Goal: Information Seeking & Learning: Learn about a topic

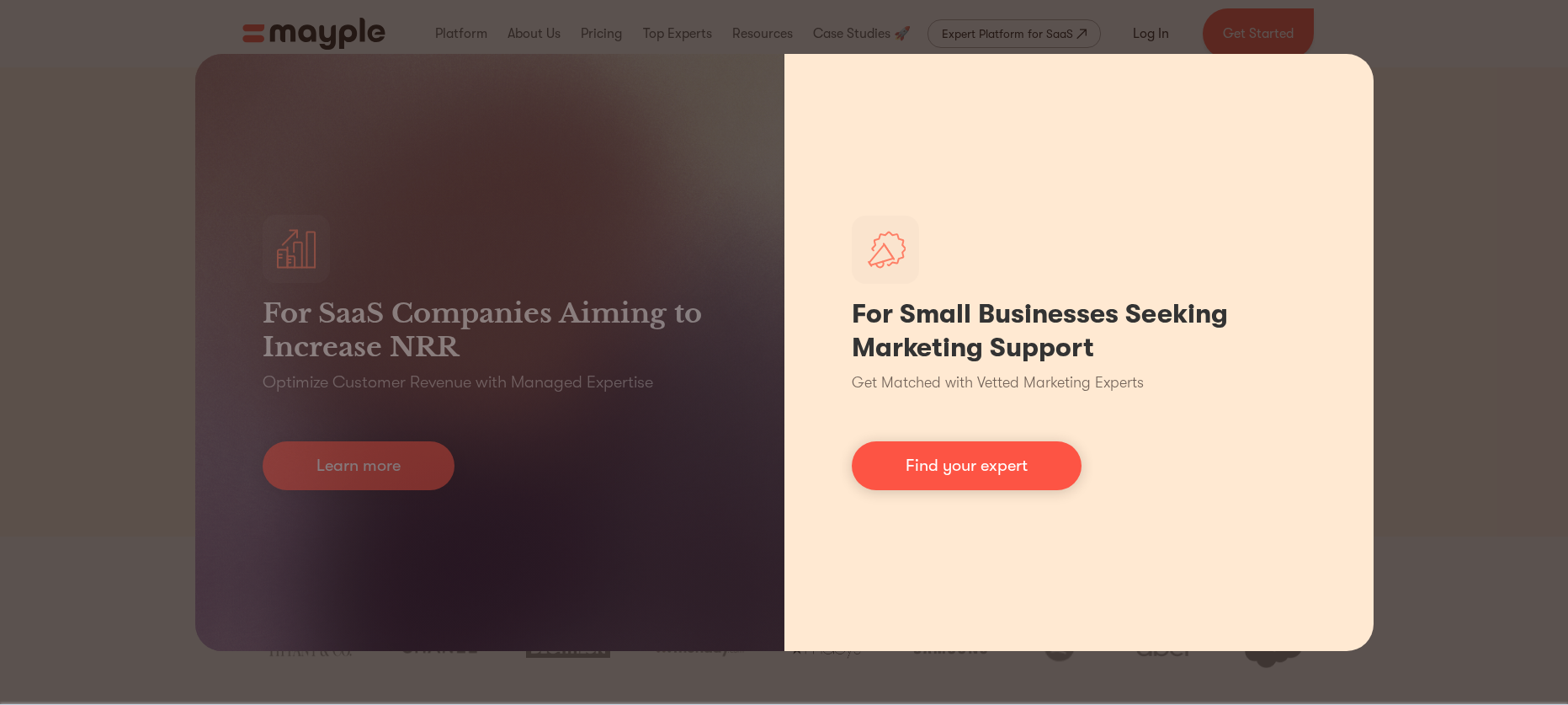
click at [1328, 353] on div "For Small Businesses Seeking Marketing Support Get Matched with Vetted Marketin…" at bounding box center [1080, 352] width 589 height 597
click at [1050, 456] on link "Find your expert" at bounding box center [967, 466] width 230 height 49
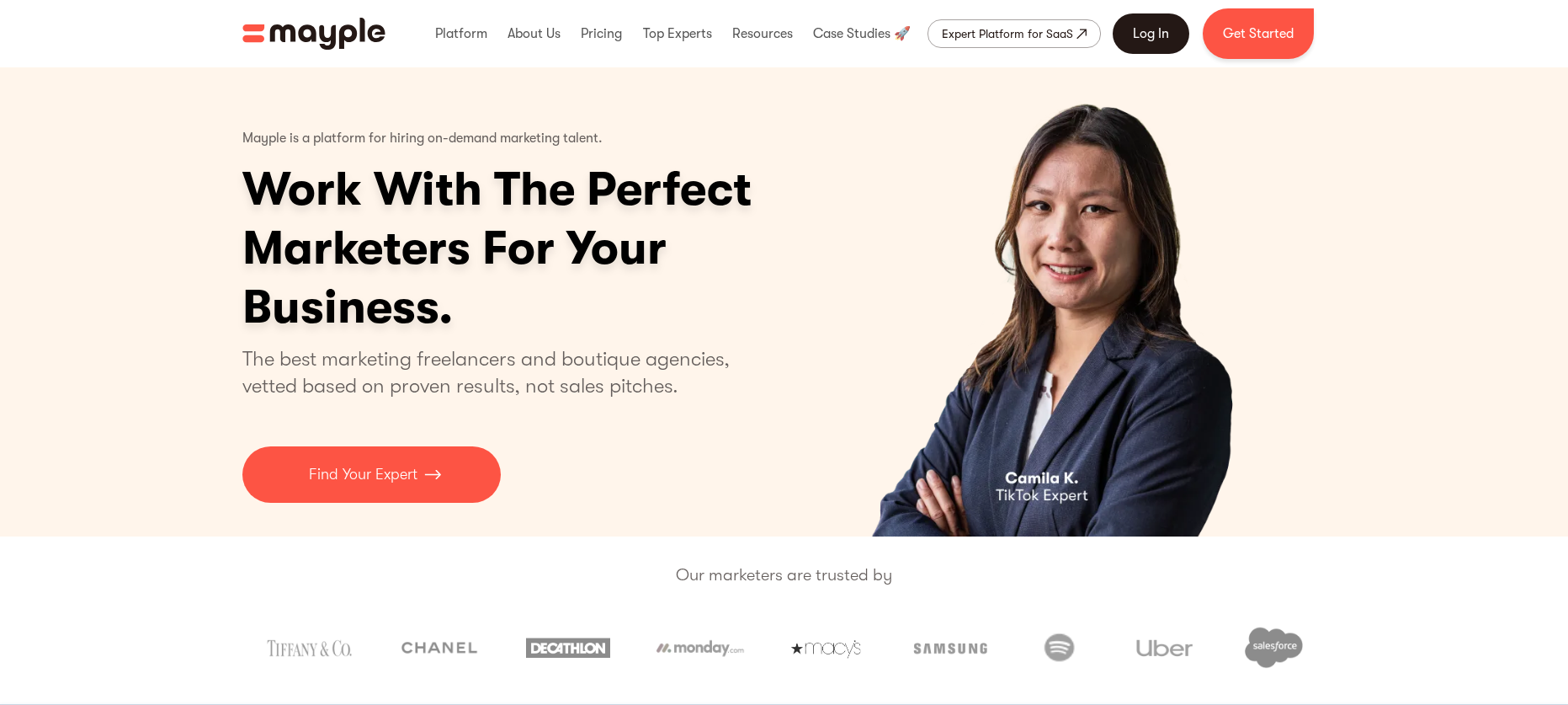
click at [1146, 33] on link "Log In" at bounding box center [1151, 34] width 76 height 40
click at [1101, 252] on img "2 of 4" at bounding box center [1062, 302] width 412 height 469
click at [882, 228] on img "2 of 4" at bounding box center [1062, 302] width 412 height 469
click at [1158, 38] on link "Log In" at bounding box center [1151, 34] width 76 height 40
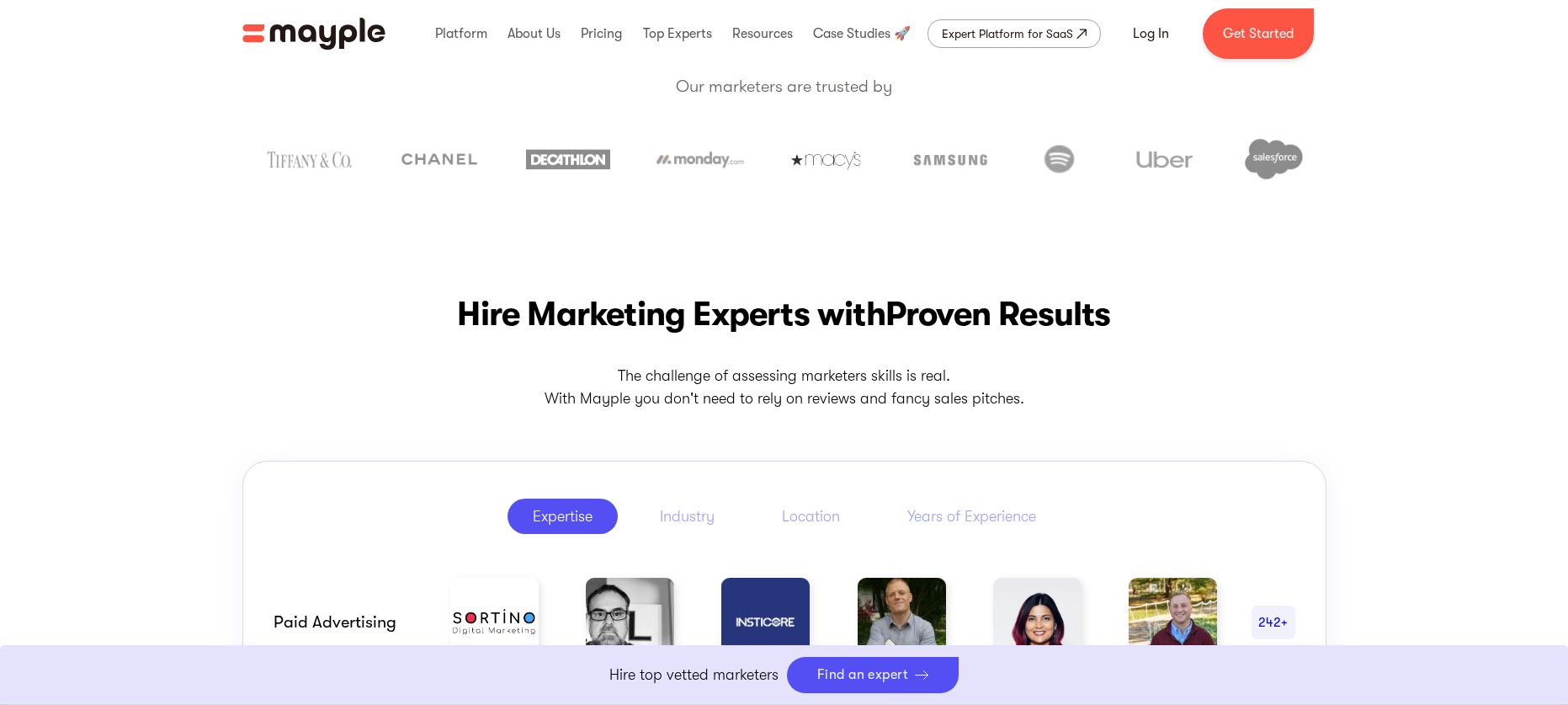
scroll to position [480, 0]
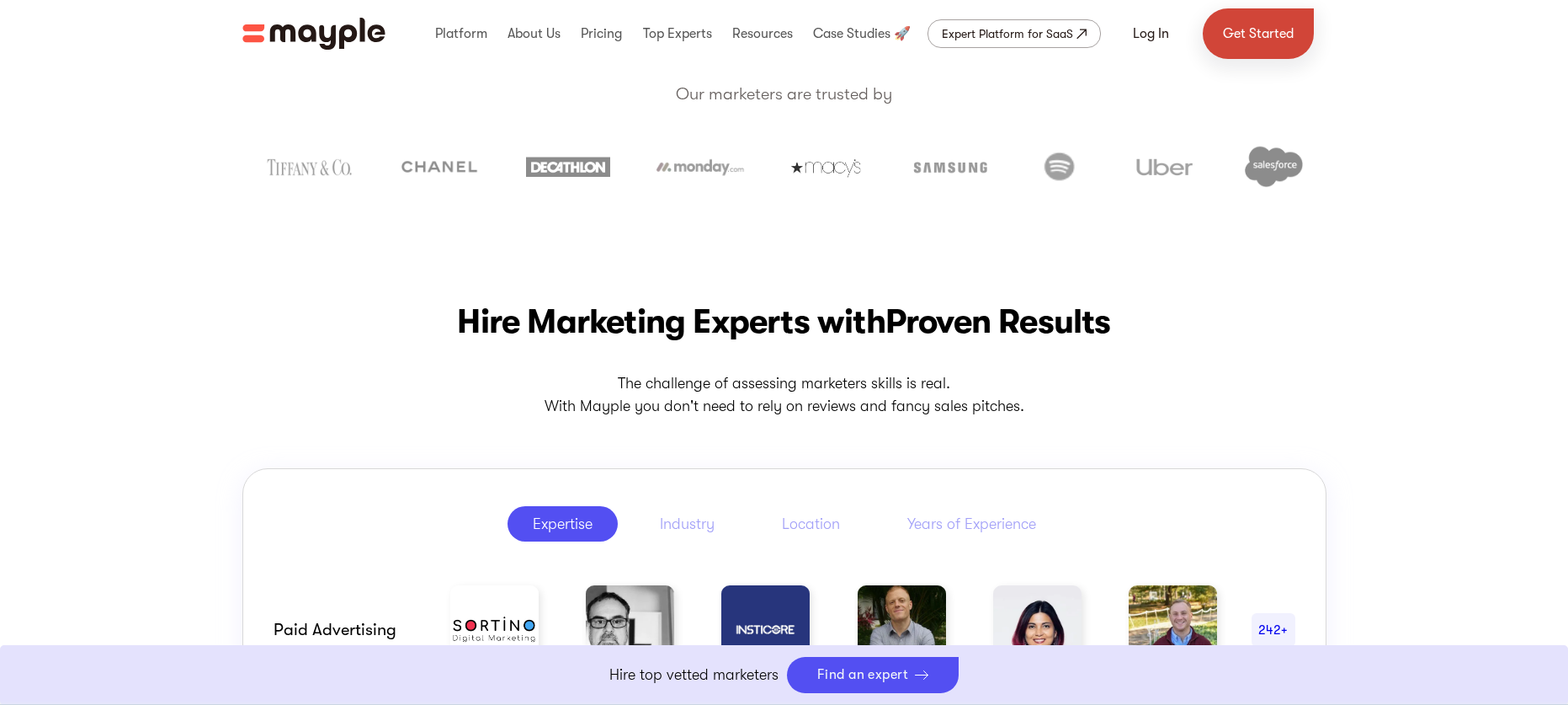
click at [1239, 38] on link "Get Started" at bounding box center [1259, 34] width 111 height 51
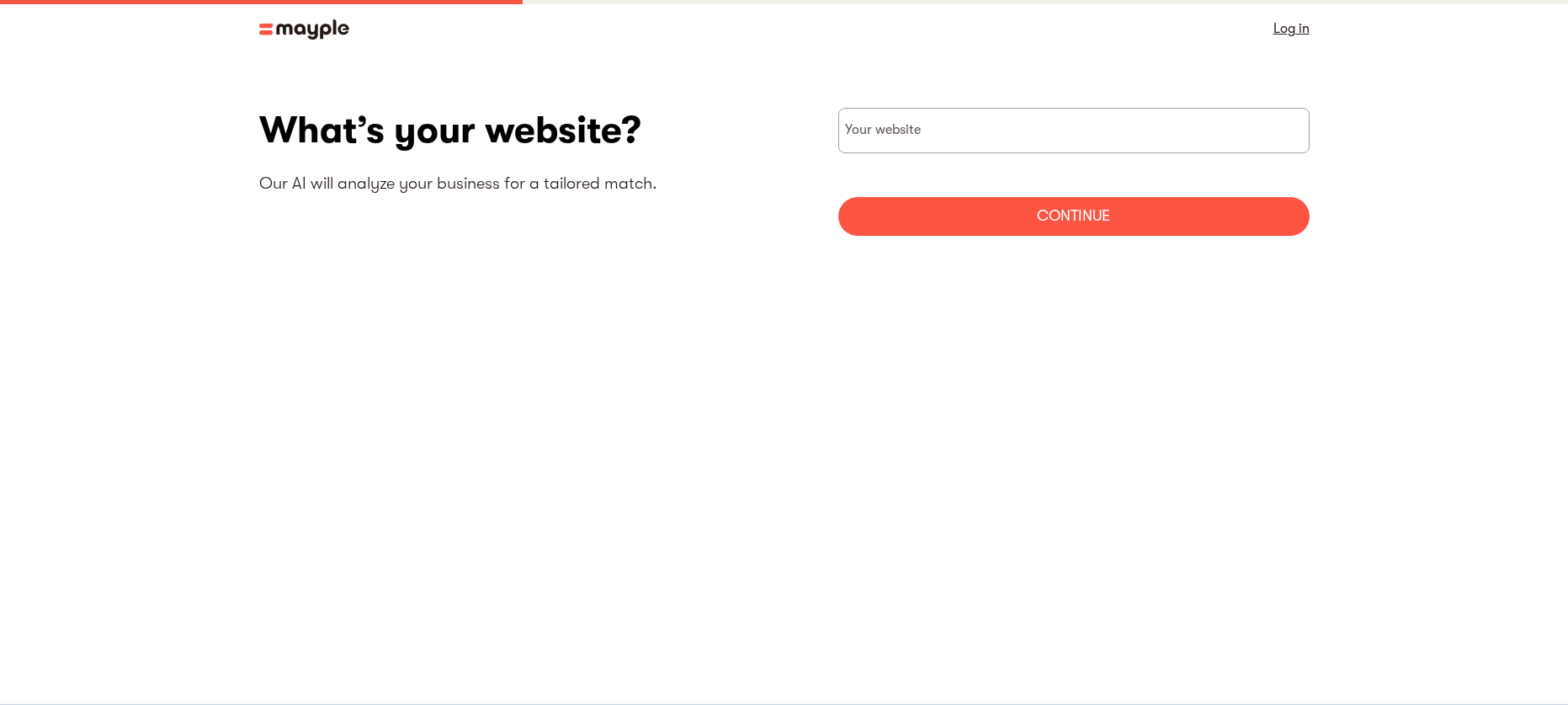
click at [327, 26] on img at bounding box center [304, 29] width 90 height 20
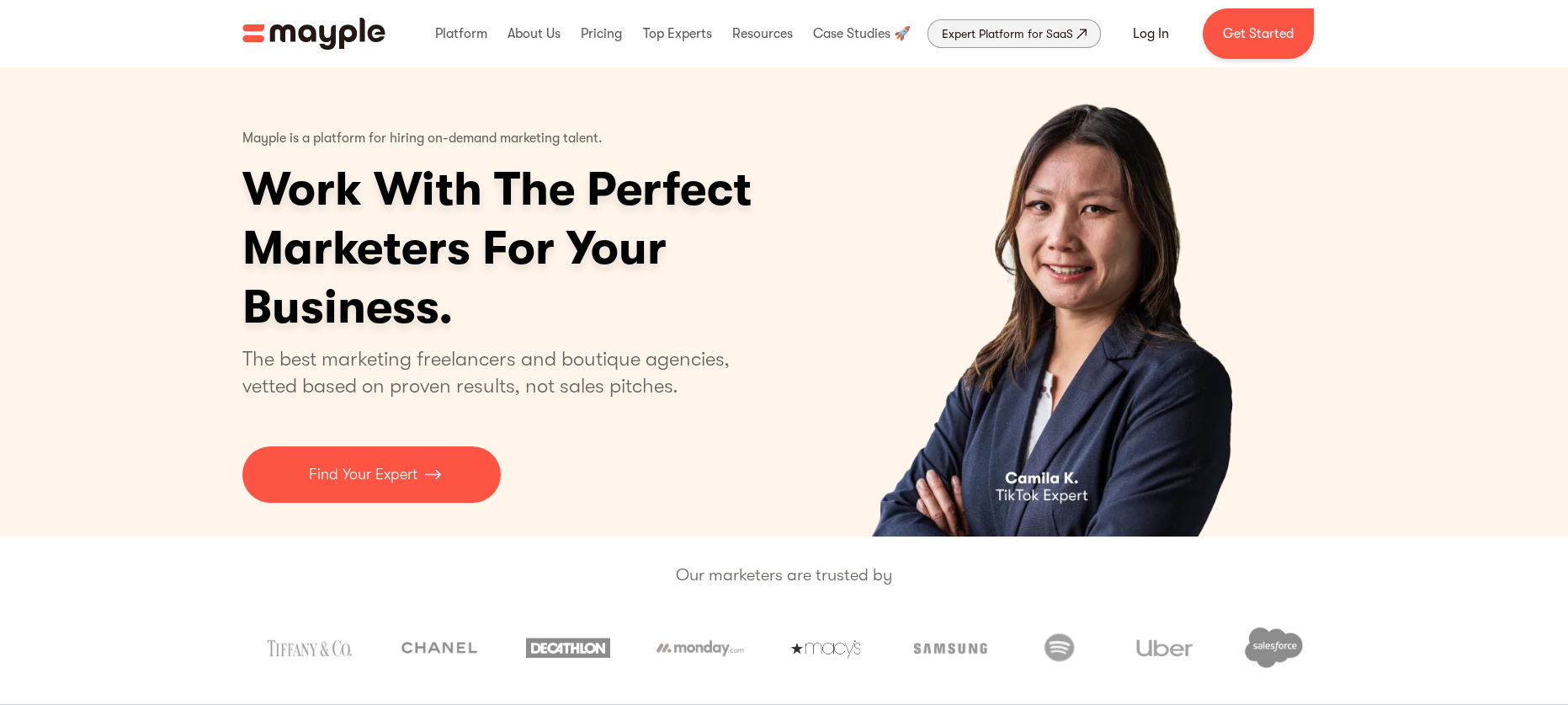
click at [990, 34] on div "Expert Platform for SaaS" at bounding box center [1008, 34] width 131 height 20
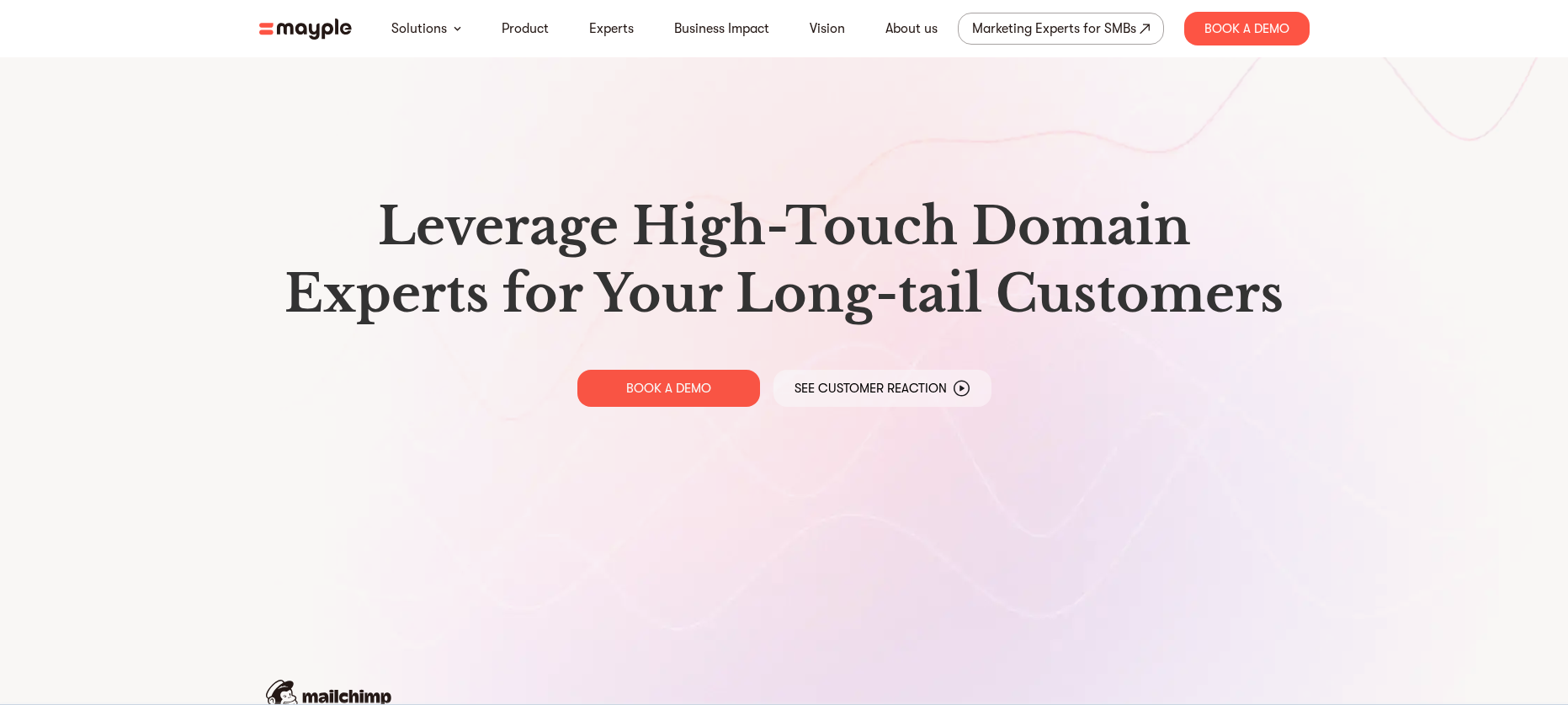
click at [670, 139] on div "Leverage High-Touch Domain Experts for Your Long-tail Customers BOOK A DEMO See…" at bounding box center [784, 299] width 1078 height 599
click at [1010, 32] on div "Marketing Experts for SMBs" at bounding box center [1054, 29] width 164 height 24
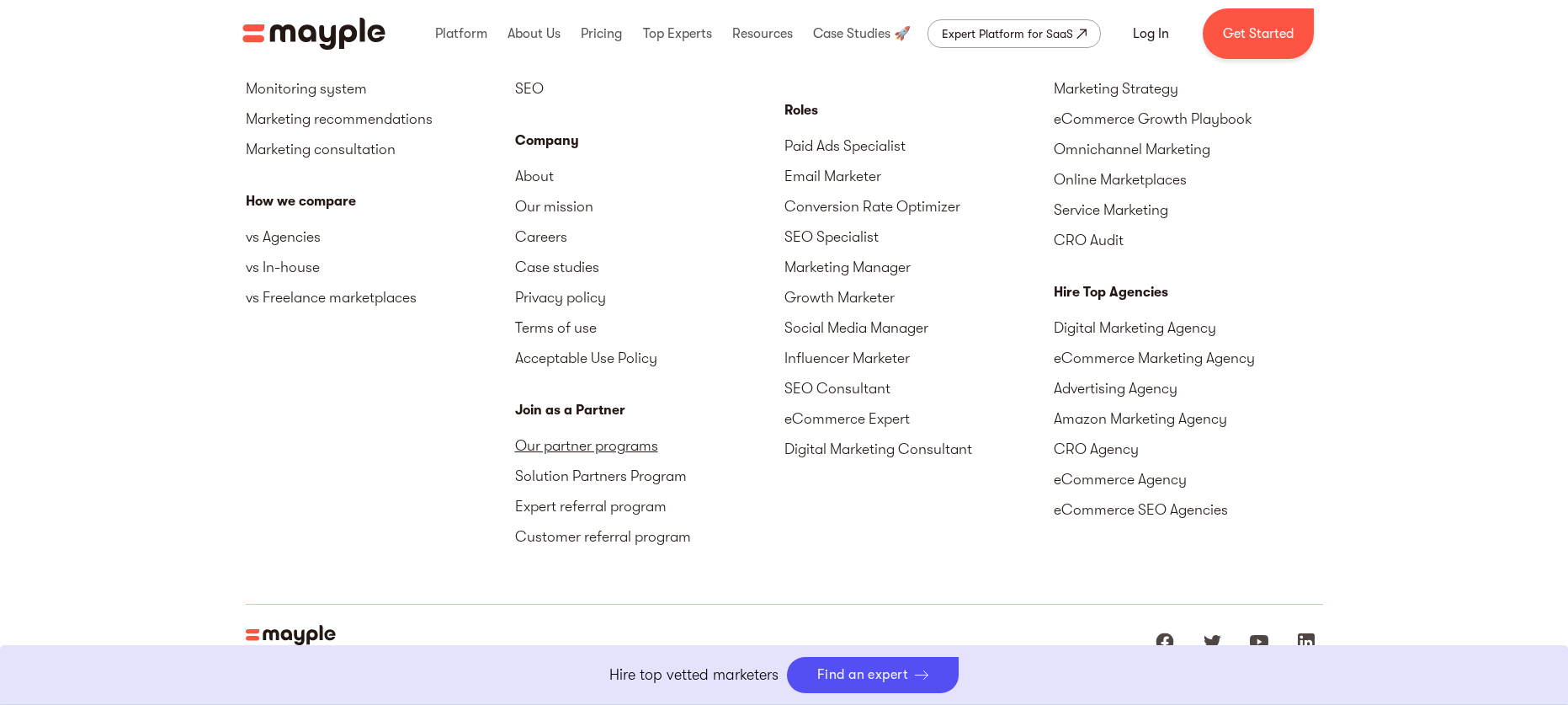
scroll to position [7589, 0]
click at [543, 249] on link "Careers" at bounding box center [649, 237] width 269 height 30
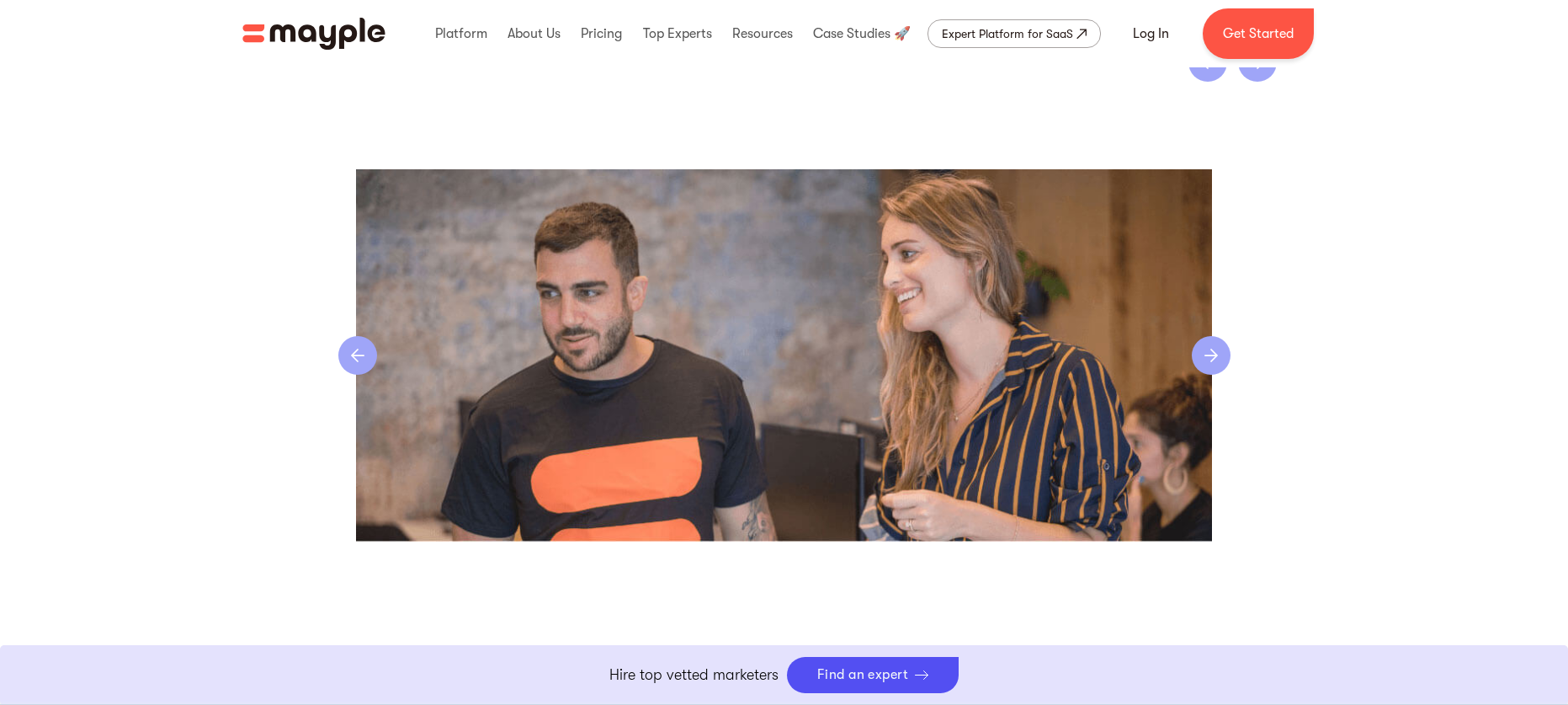
scroll to position [3515, 0]
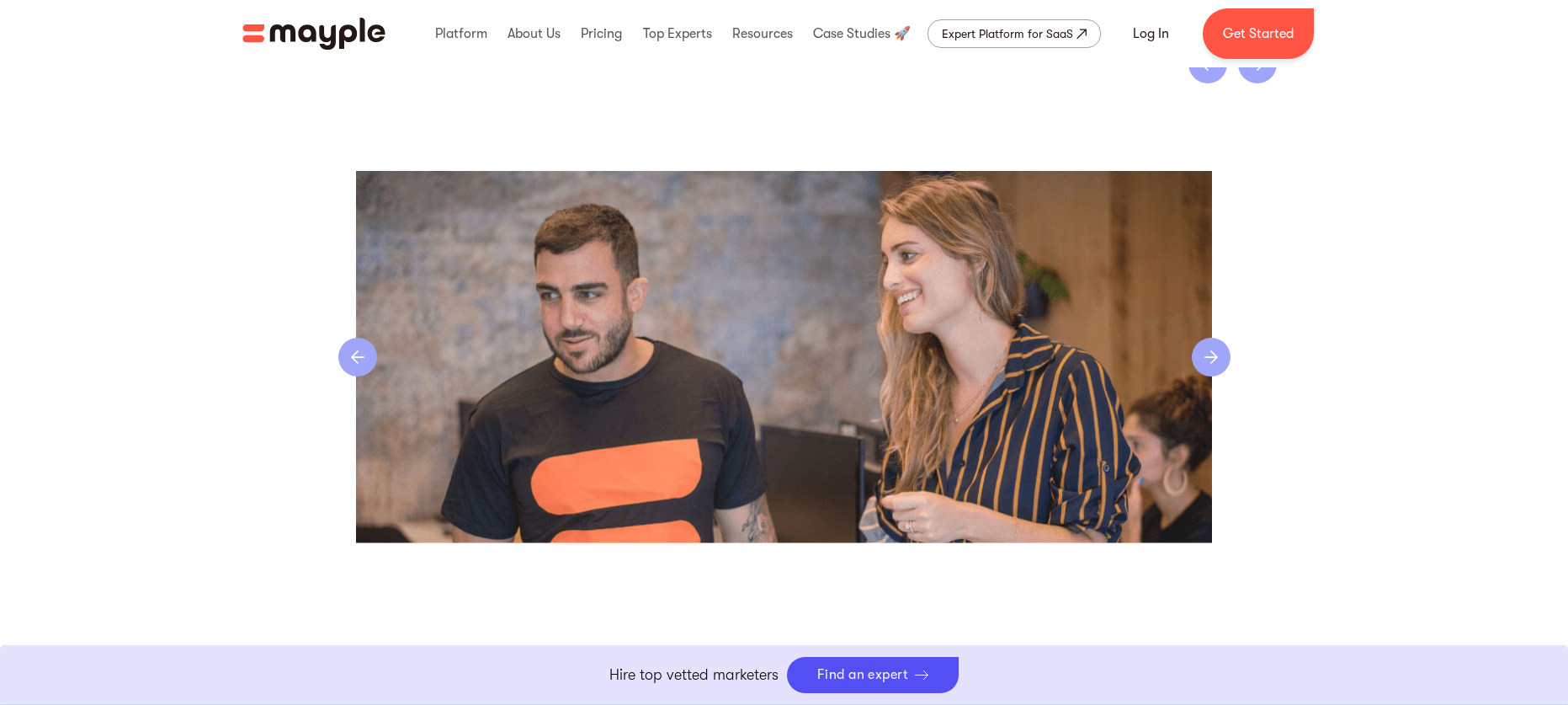
click at [650, 272] on img "4 of 4" at bounding box center [785, 357] width 857 height 372
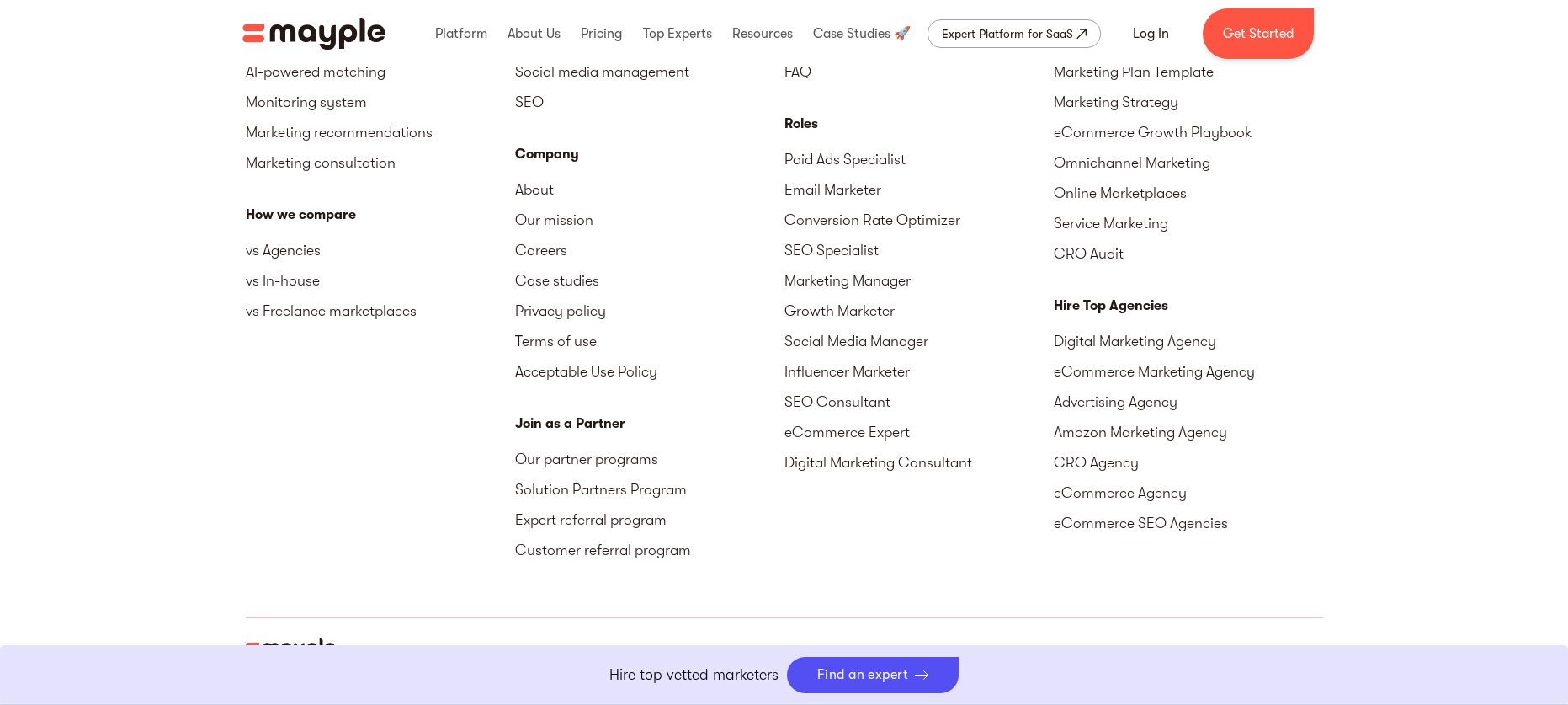
scroll to position [4271, 0]
click at [617, 462] on link "Our partner programs" at bounding box center [649, 457] width 269 height 30
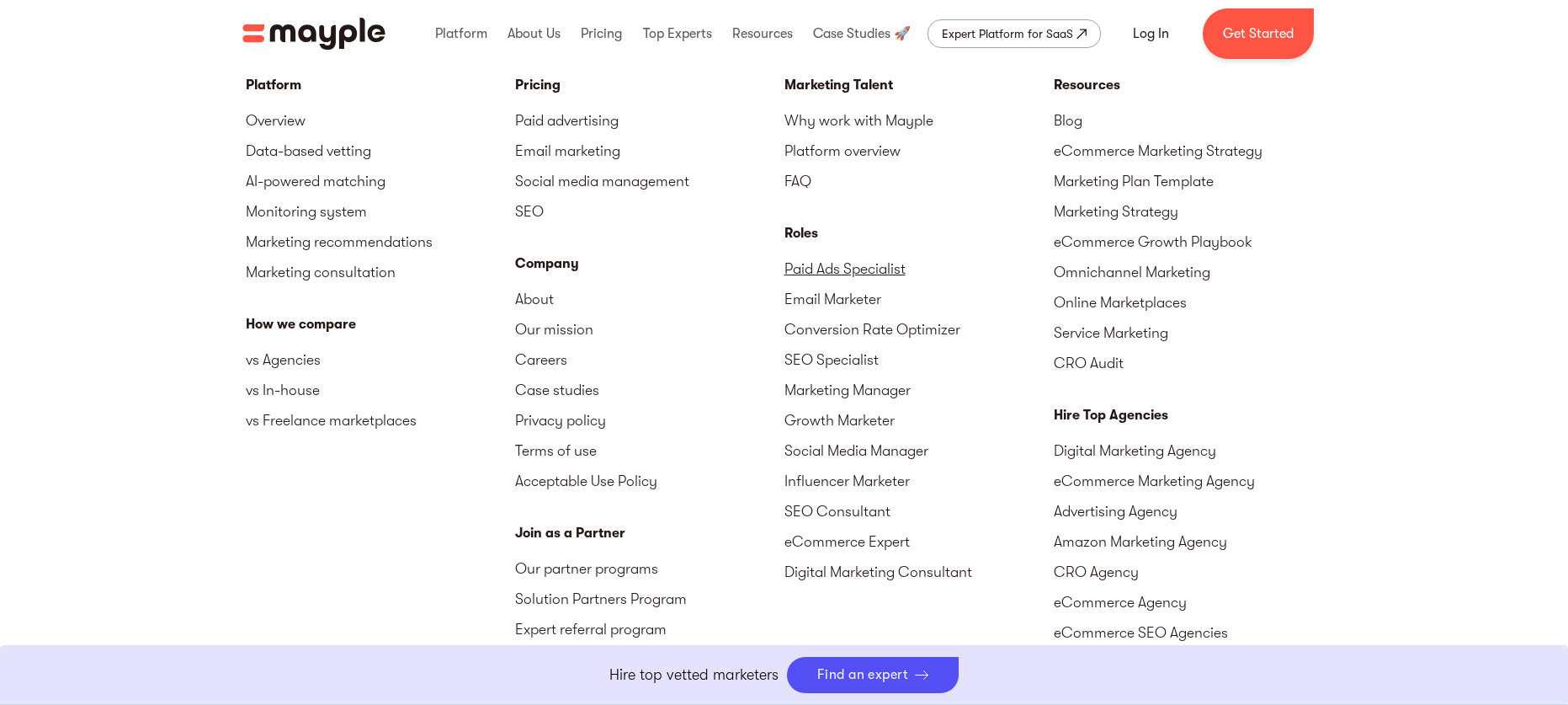
scroll to position [4161, 0]
click at [879, 423] on link "Growth Marketer" at bounding box center [920, 418] width 269 height 30
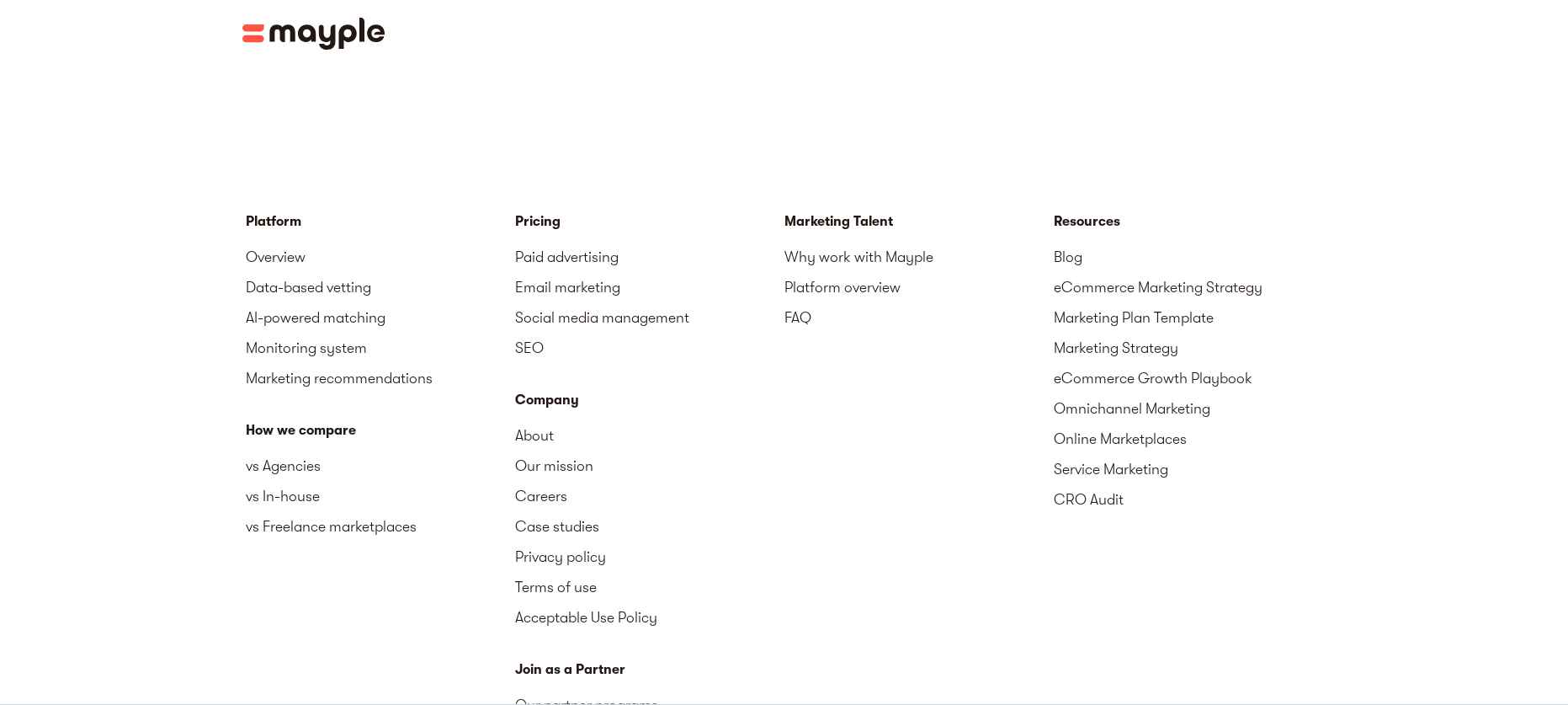
scroll to position [2968, 0]
